Goal: Information Seeking & Learning: Learn about a topic

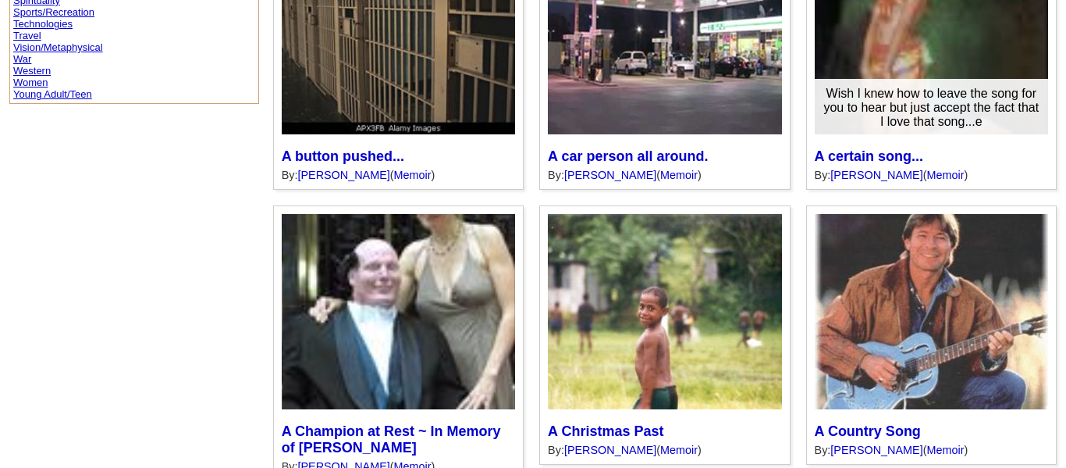
scroll to position [795, 0]
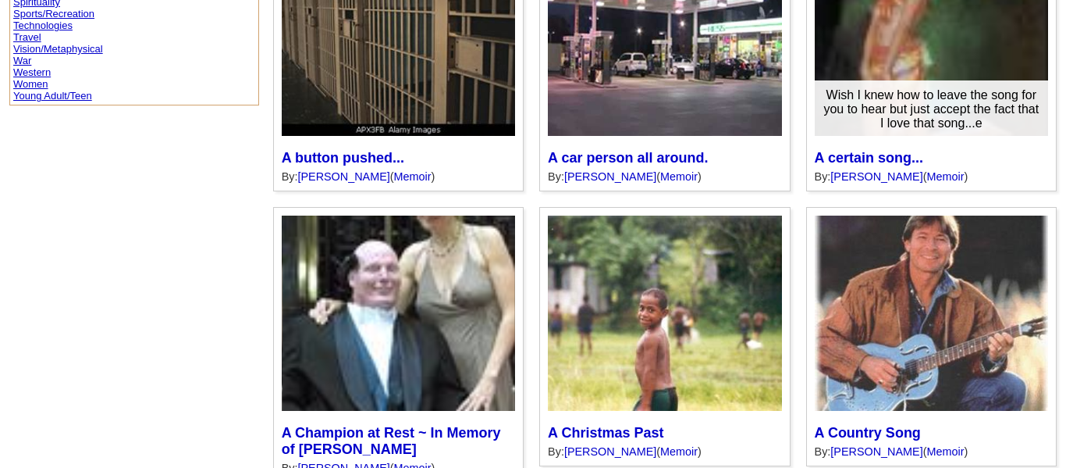
click at [842, 127] on div "Wish I knew how to leave the song for you to hear but just accept the fact that…" at bounding box center [931, 109] width 233 height 58
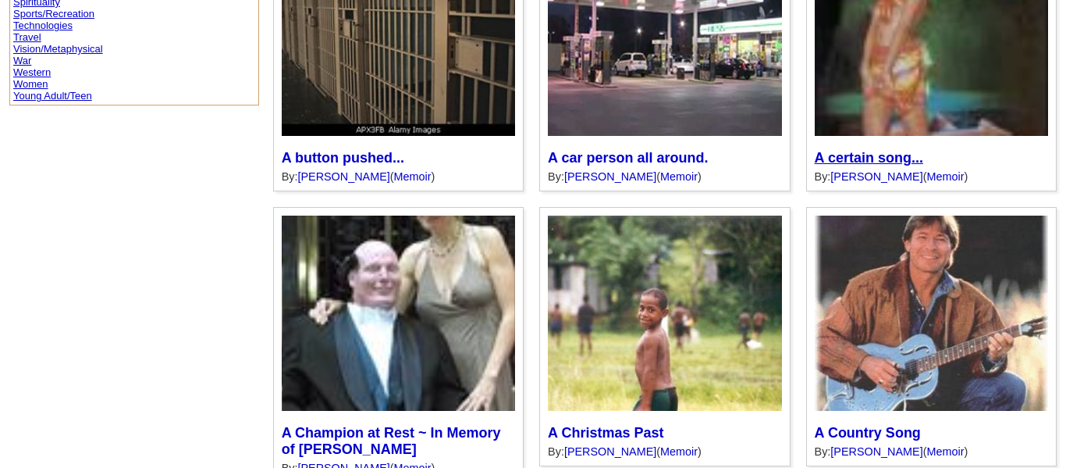
click at [817, 154] on link "A certain song..." at bounding box center [869, 158] width 109 height 16
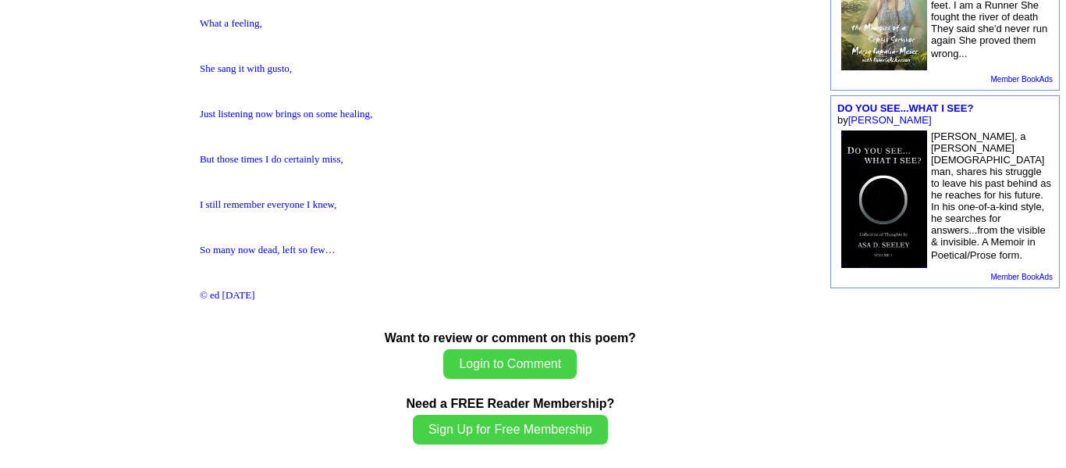
scroll to position [849, 0]
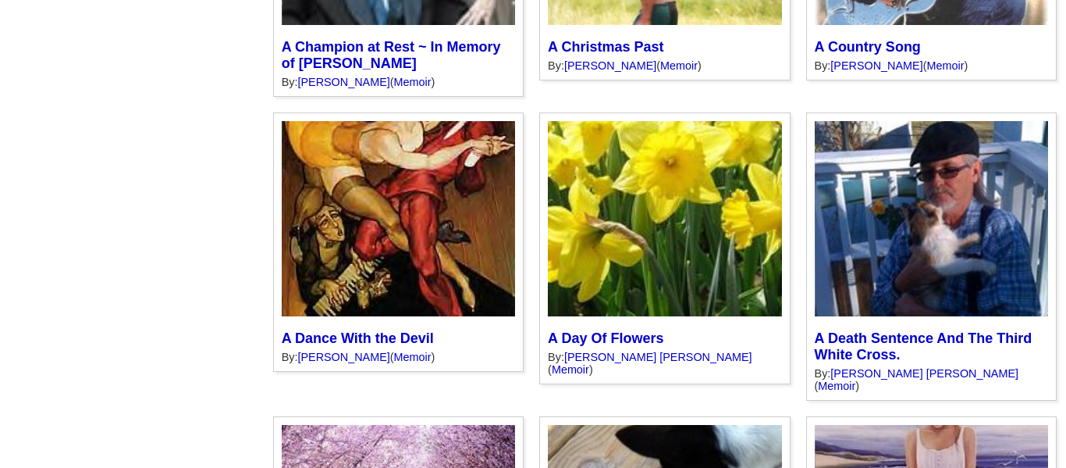
scroll to position [1183, 0]
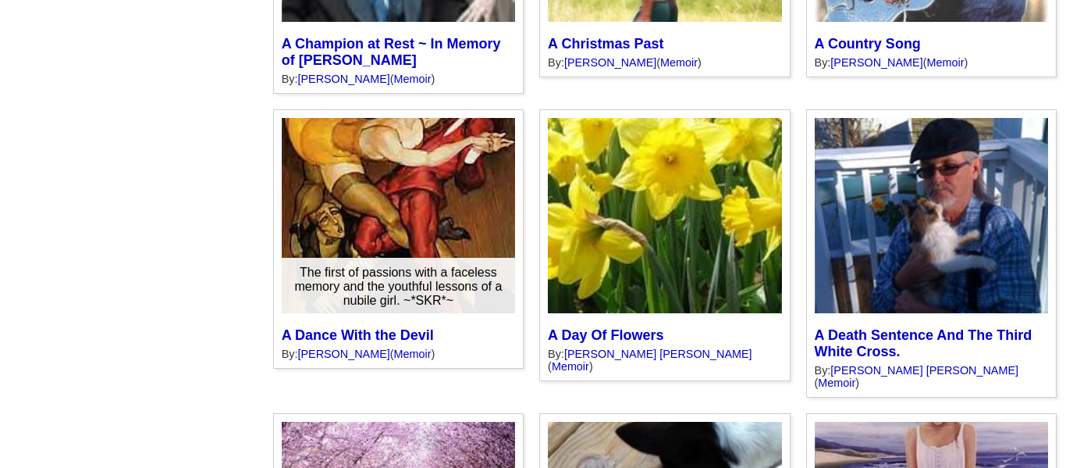
click at [329, 266] on div "The first of passions with a faceless memory and the youthful lessons of a nubi…" at bounding box center [398, 287] width 233 height 58
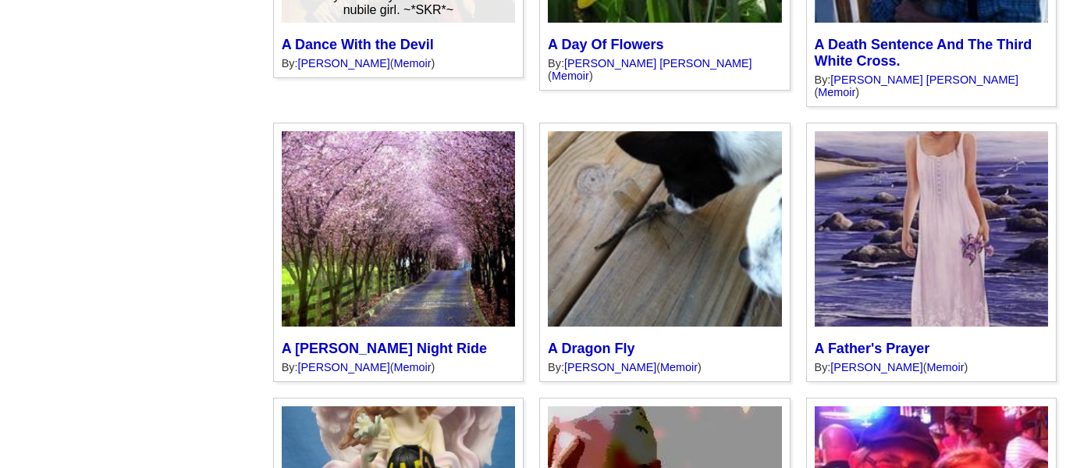
scroll to position [1475, 0]
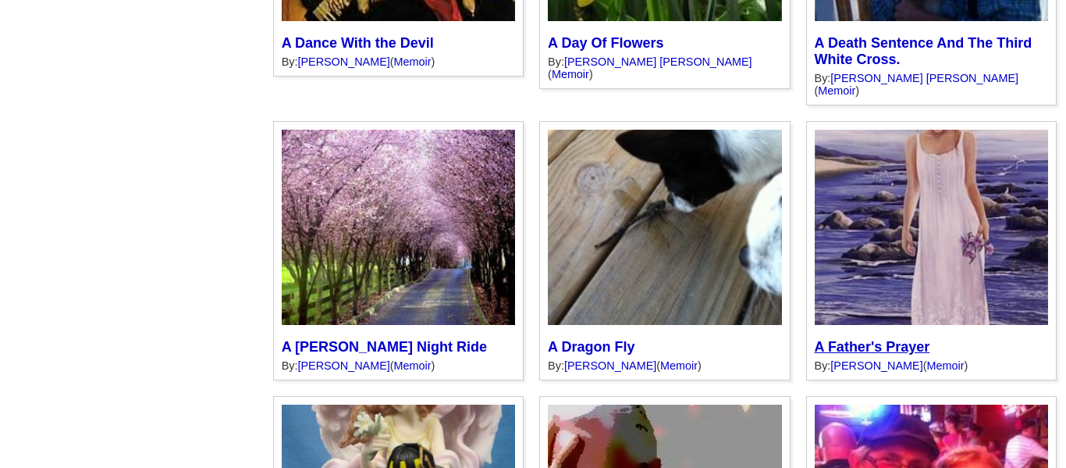
click at [818, 339] on link "A Father's Prayer" at bounding box center [873, 347] width 116 height 16
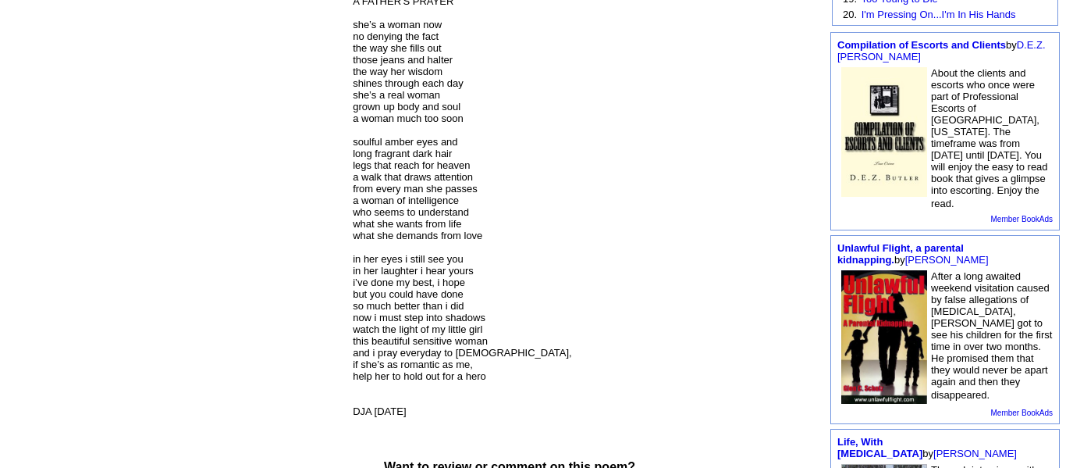
scroll to position [505, 0]
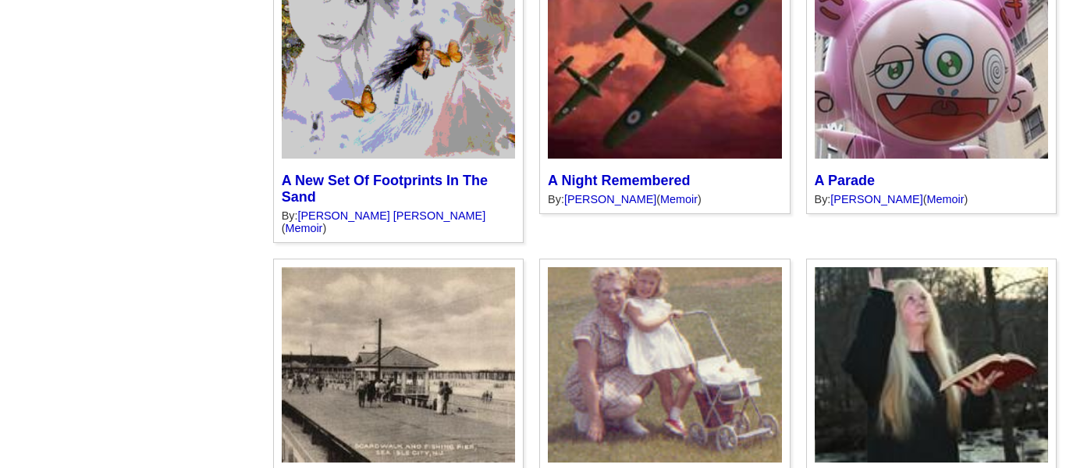
scroll to position [3920, 0]
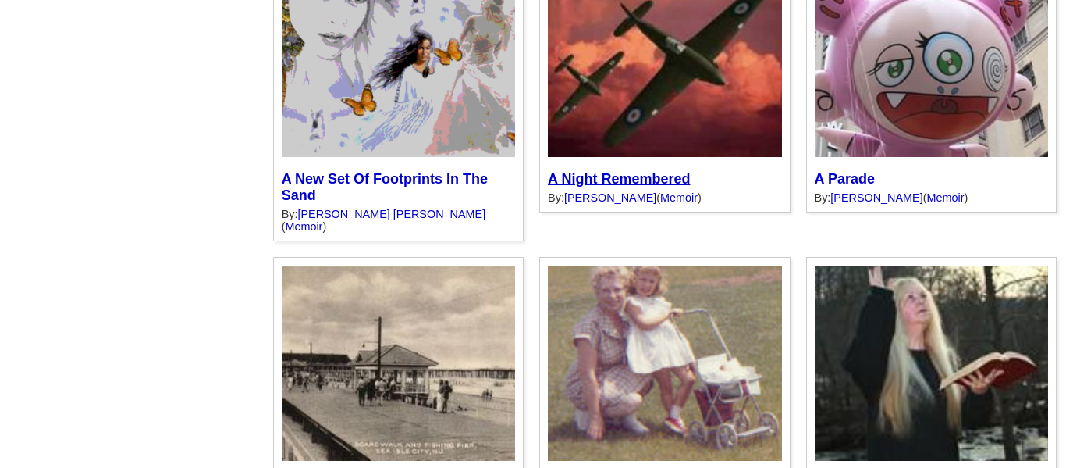
click at [575, 171] on link "A Night Remembered" at bounding box center [619, 179] width 142 height 16
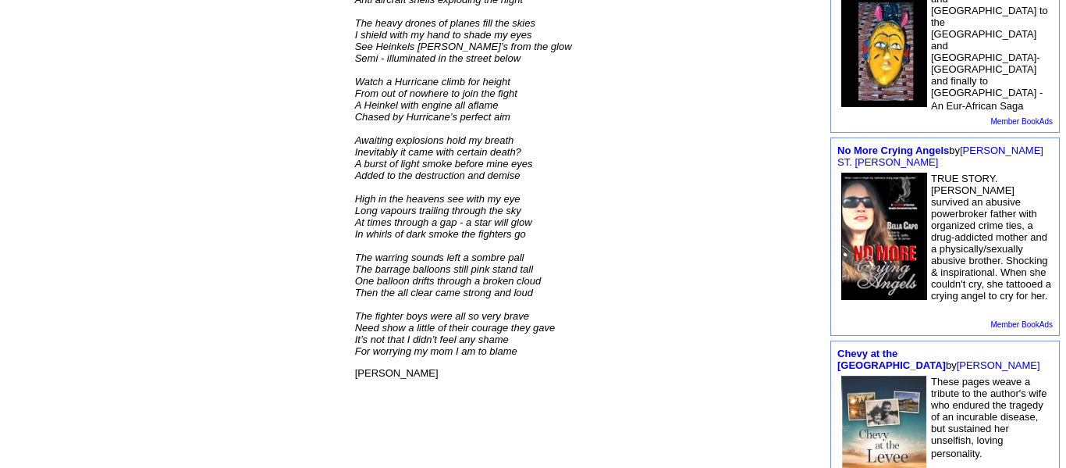
scroll to position [601, 0]
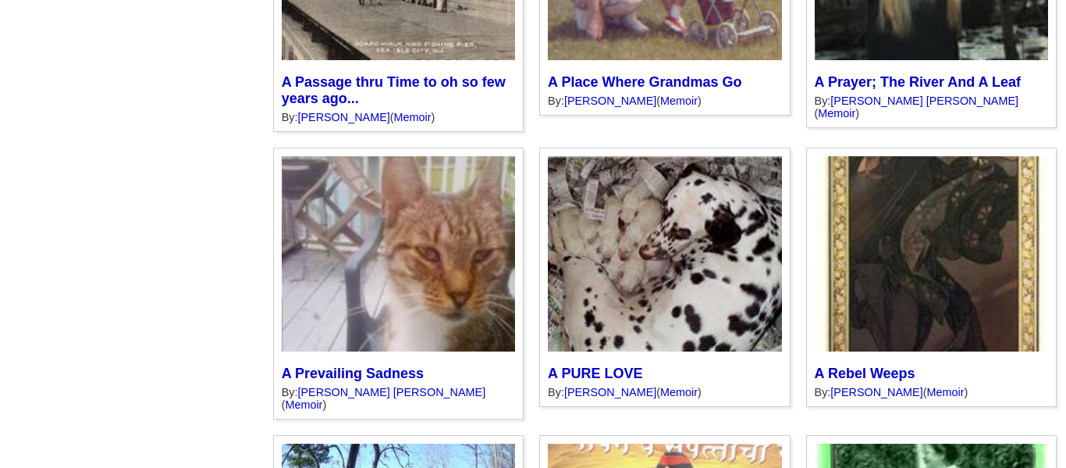
scroll to position [4322, 0]
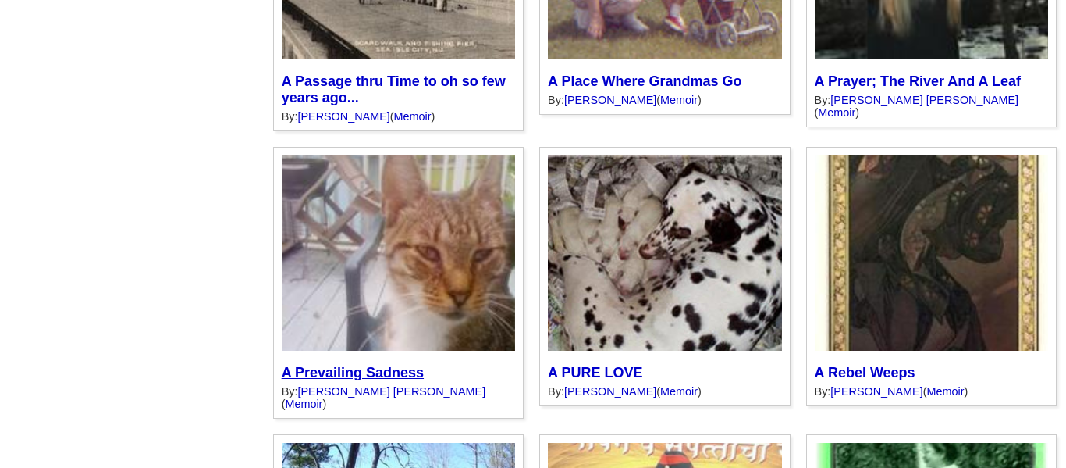
click at [282, 365] on link "A Prevailing Sadness" at bounding box center [353, 373] width 142 height 16
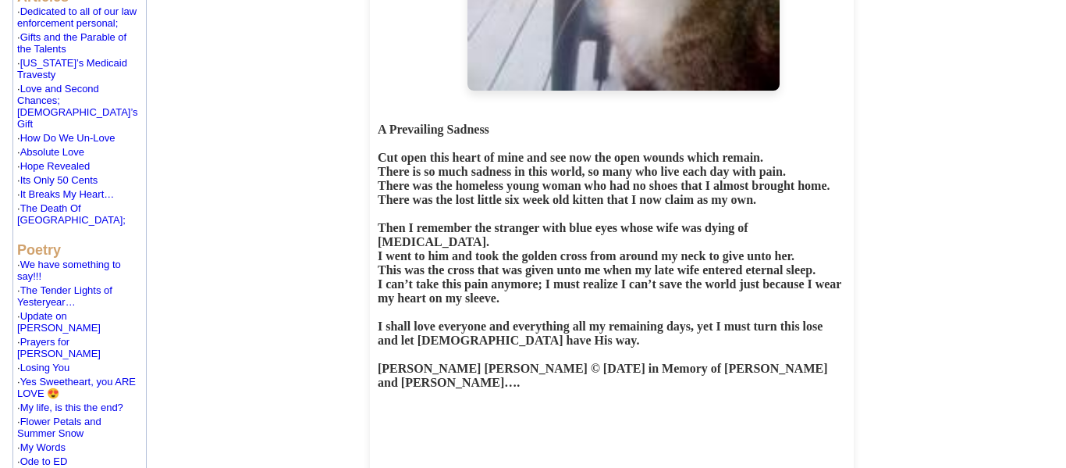
scroll to position [922, 0]
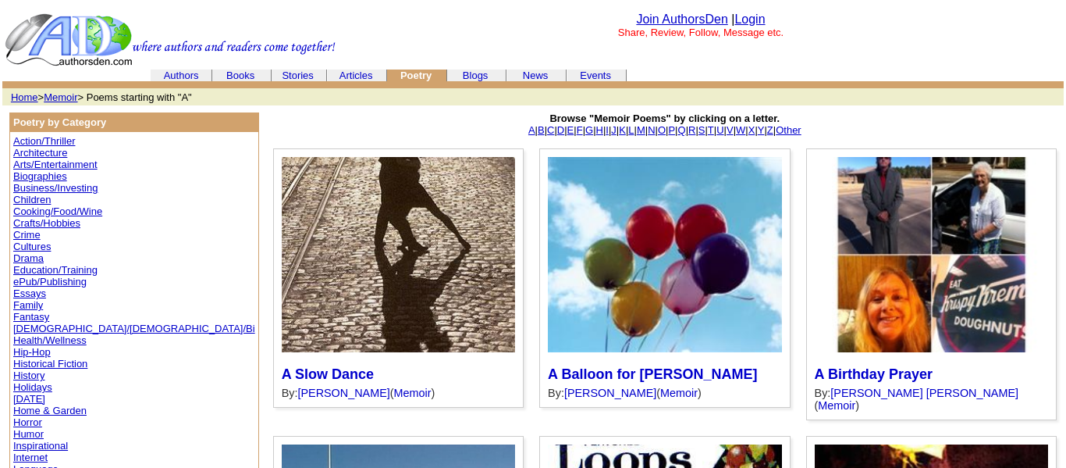
scroll to position [4322, 0]
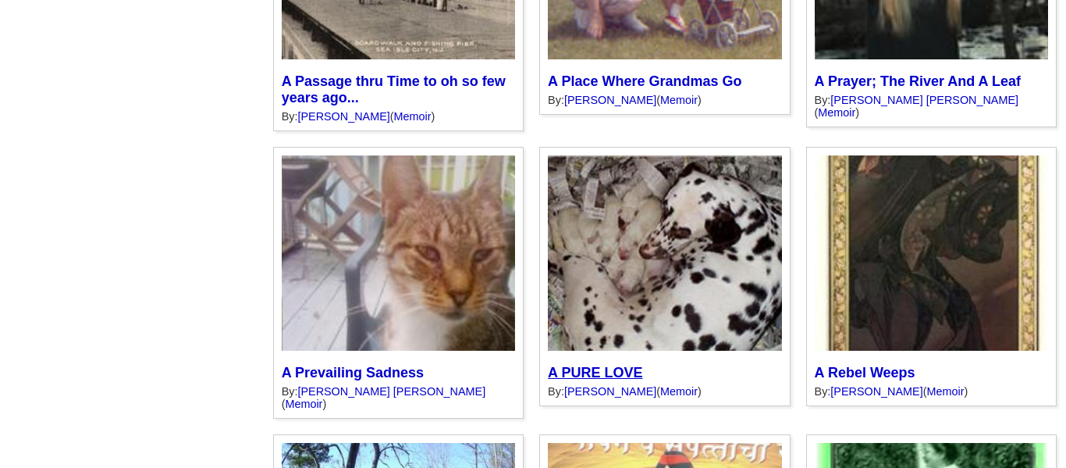
click at [548, 365] on link "A PURE LOVE" at bounding box center [595, 373] width 94 height 16
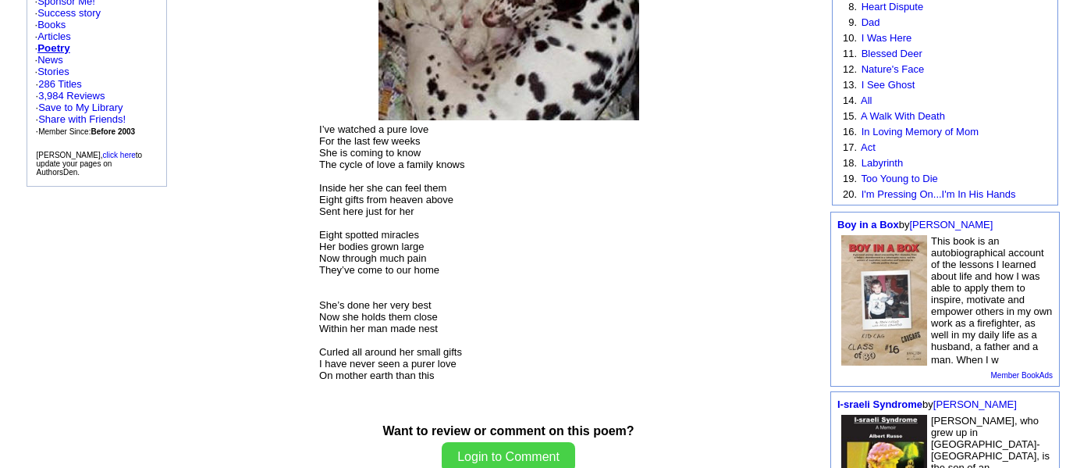
scroll to position [331, 0]
